Goal: Task Accomplishment & Management: Use online tool/utility

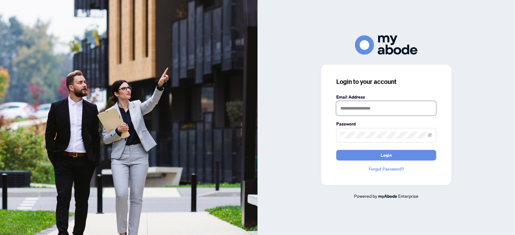
click at [358, 107] on input "text" at bounding box center [386, 108] width 100 height 14
type input "**********"
click at [336, 150] on button "Login" at bounding box center [386, 155] width 100 height 11
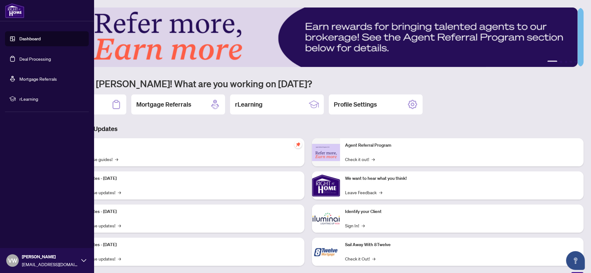
click at [30, 61] on link "Deal Processing" at bounding box center [35, 59] width 32 height 6
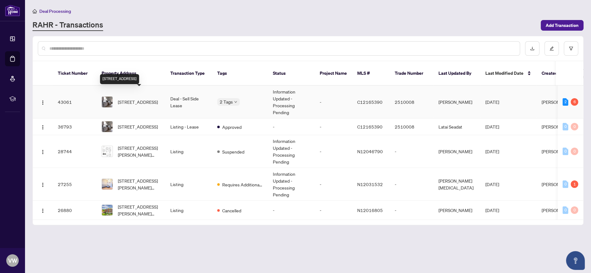
click at [147, 98] on span "100 Palmerston Ave, Toronto, Ontario M6J 2J1, Canada" at bounding box center [138, 101] width 40 height 7
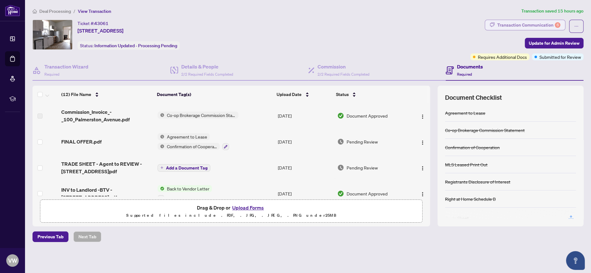
click at [532, 22] on div "Transaction Communication 6" at bounding box center [528, 25] width 63 height 10
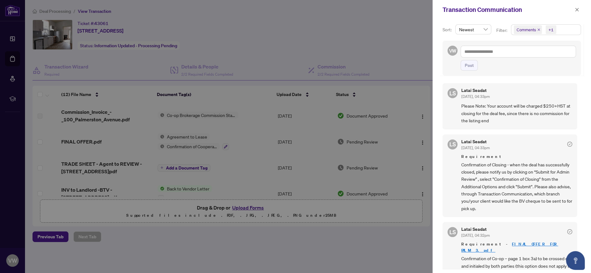
click at [539, 109] on span "Please Note: Your account will be charged $250+HST at closing for the deal fee,…" at bounding box center [516, 113] width 111 height 22
click at [567, 142] on icon "check-circle" at bounding box center [569, 144] width 5 height 5
click at [569, 143] on icon "check-circle" at bounding box center [570, 144] width 2 height 2
drag, startPoint x: 579, startPoint y: 120, endPoint x: 579, endPoint y: 136, distance: 15.9
click at [579, 136] on div "Sort: Newest Filter: Comments +1 VW Post LS Latai Seadat Aug/06/2025, 04:33pm P…" at bounding box center [512, 145] width 158 height 253
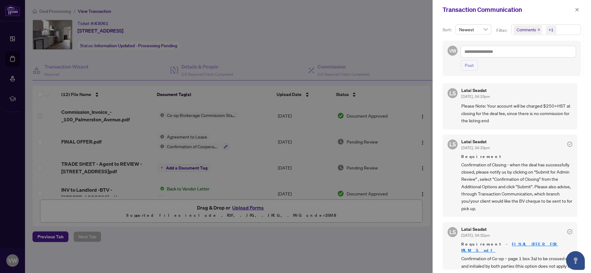
click at [574, 116] on div "LS Latai Seadat Aug/06/2025, 04:33pm Please Note: Your account will be charged …" at bounding box center [512, 174] width 138 height 190
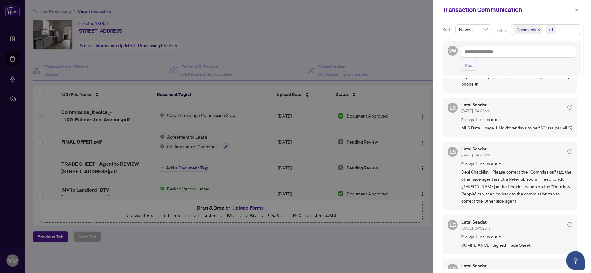
scroll to position [363, 0]
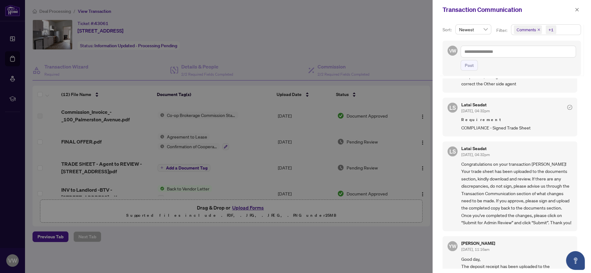
click at [499, 124] on span "COMPLIANCE - Signed Trade Sheet" at bounding box center [516, 127] width 111 height 7
click at [490, 186] on span "Congratulations on your transaction Victor! Your trade sheet has been uploaded …" at bounding box center [516, 193] width 111 height 66
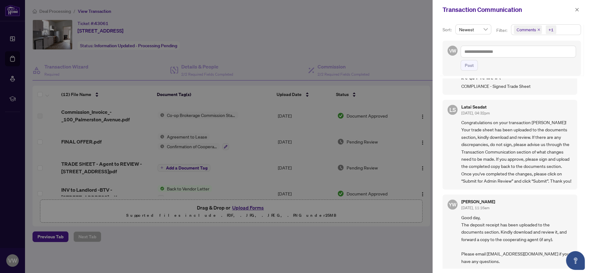
scroll to position [287, 0]
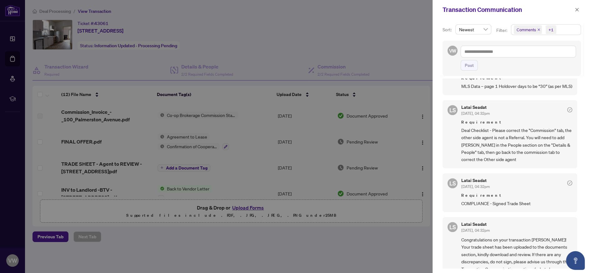
click at [515, 148] on span "Deal Checklist - Please correct the "Commission" tab, the other side agent is n…" at bounding box center [516, 145] width 111 height 37
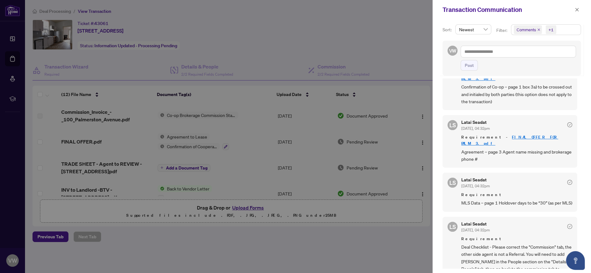
scroll to position [170, 0]
click at [159, 141] on div at bounding box center [295, 136] width 591 height 273
click at [525, 173] on div "LS Latai Seadat Aug/06/2025, 04:32pm Requirement MLS Data – page 1 Holdover day…" at bounding box center [510, 192] width 135 height 39
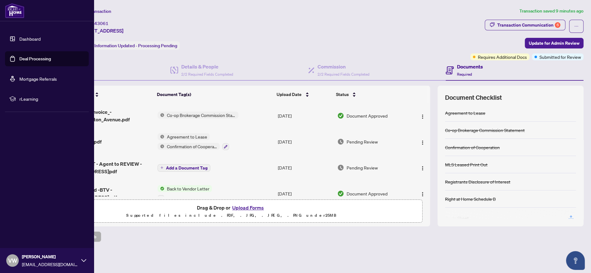
click at [27, 58] on link "Deal Processing" at bounding box center [35, 59] width 32 height 6
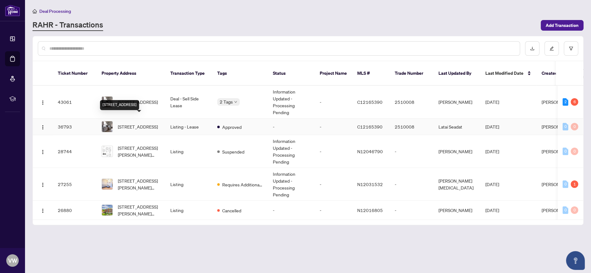
click at [134, 123] on span "100 Palmerston Ave, Toronto, Ontario M6J 2J1, Canada" at bounding box center [138, 126] width 40 height 7
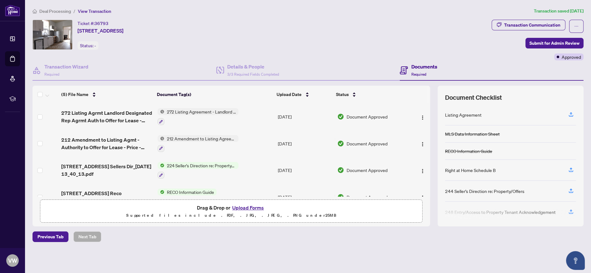
scroll to position [42, 0]
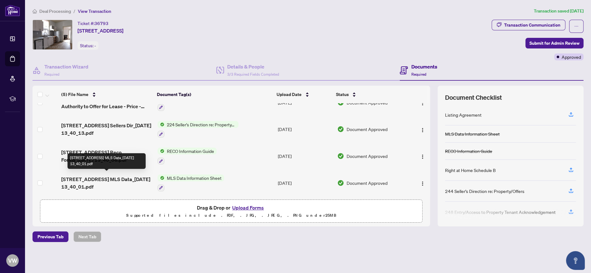
click at [105, 178] on span "100 Palmerston Avenue MLS Data_2025-05-28 13_40_01.pdf" at bounding box center [106, 182] width 91 height 15
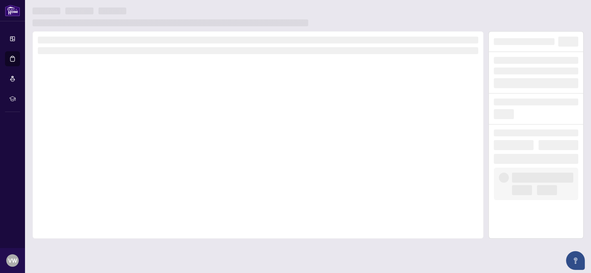
click at [105, 178] on div at bounding box center [258, 134] width 451 height 207
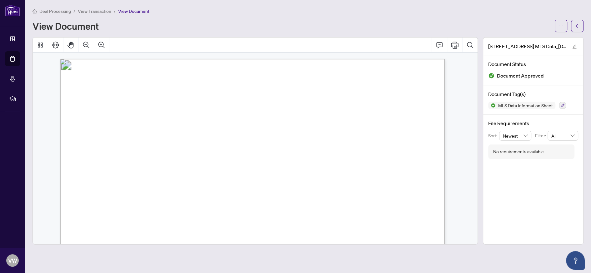
drag, startPoint x: 225, startPoint y: 116, endPoint x: 218, endPoint y: 116, distance: 6.6
click at [218, 59] on p "LEASE PRICE AMOUNTS/DATES CONTRACT COMMENCEMENT / / MM DD YYYY EXPIRY DATE / / …" at bounding box center [447, 59] width 774 height 0
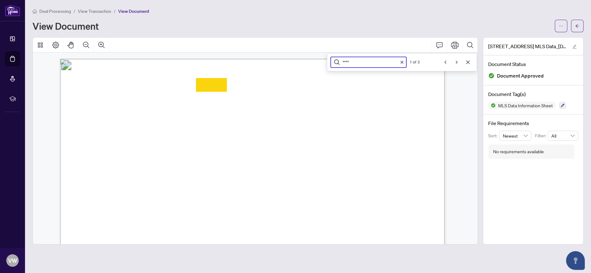
scroll to position [301, 0]
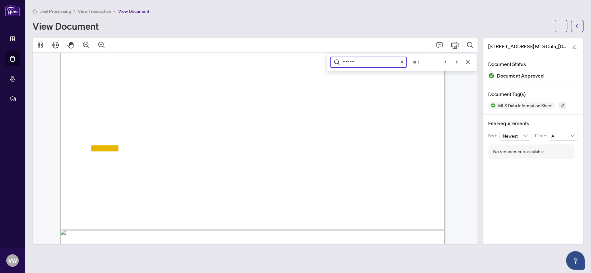
type input "********"
click at [97, 163] on span "90" at bounding box center [94, 162] width 5 height 6
drag, startPoint x: 102, startPoint y: 163, endPoint x: 76, endPoint y: 161, distance: 25.7
click at [79, 162] on div "LEASE PRICE AMOUNTS/DATES CONTRACT COMMENCEMENT / / MM DD YYYY EXPIRY DATE / / …" at bounding box center [447, 258] width 774 height 1001
click at [322, 158] on div "LEASE PRICE AMOUNTS/DATES CONTRACT COMMENCEMENT / / MM DD YYYY EXPIRY DATE / / …" at bounding box center [447, 258] width 774 height 1001
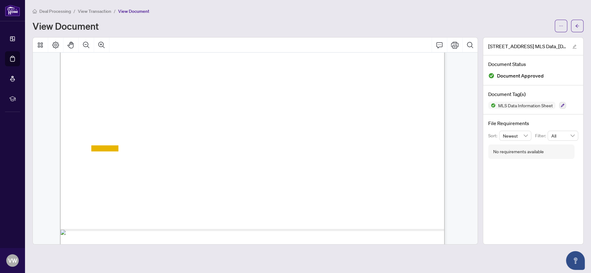
click at [97, 162] on span "90" at bounding box center [94, 162] width 5 height 6
click at [97, 163] on span "90" at bounding box center [94, 162] width 5 height 6
click at [453, 45] on icon "Print" at bounding box center [455, 45] width 8 height 7
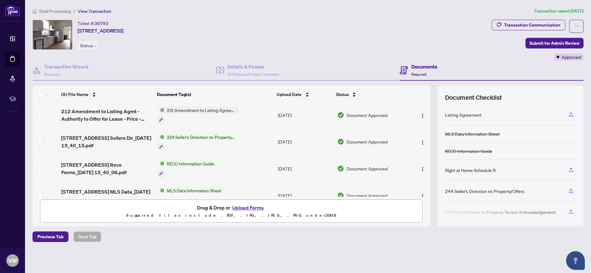
scroll to position [42, 0]
